Goal: Navigation & Orientation: Find specific page/section

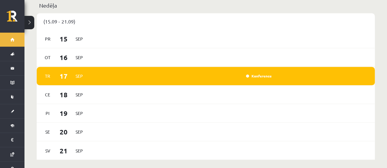
scroll to position [440, 0]
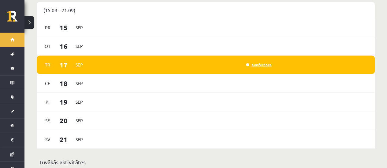
click at [259, 62] on link "Konference" at bounding box center [259, 64] width 26 height 5
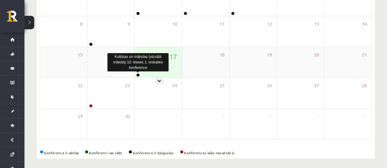
scroll to position [120, 0]
click at [138, 74] on link at bounding box center [138, 76] width 4 height 4
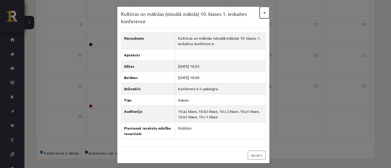
click at [264, 11] on button "×" at bounding box center [265, 13] width 10 height 12
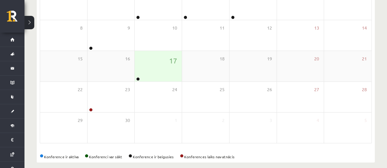
scroll to position [123, 0]
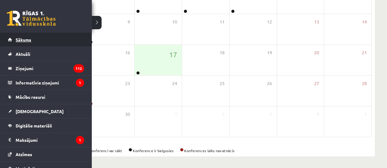
click at [19, 43] on link "Sākums" at bounding box center [46, 40] width 76 height 14
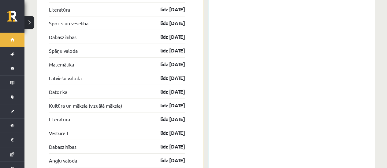
scroll to position [1051, 0]
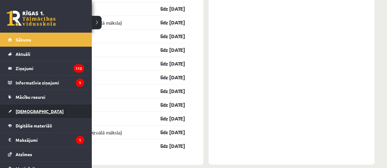
click at [33, 111] on span "[DEMOGRAPHIC_DATA]" at bounding box center [40, 112] width 48 height 6
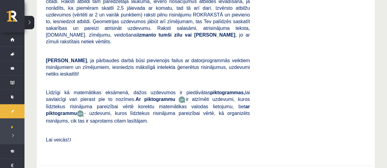
scroll to position [461, 0]
